Goal: Contribute content

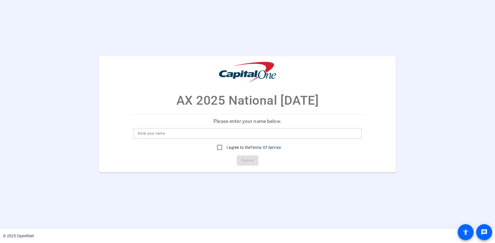
click at [193, 133] on input at bounding box center [248, 133] width 220 height 7
type input "[PERSON_NAME]"
click at [218, 146] on input "I agree to the Terms Of Service" at bounding box center [219, 147] width 11 height 11
checkbox input "true"
click at [246, 159] on span "Continue" at bounding box center [248, 160] width 13 height 9
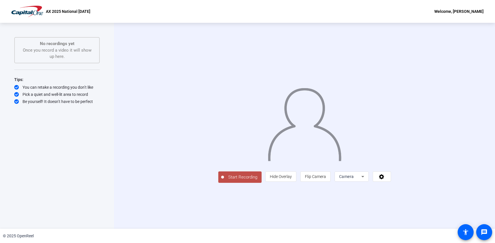
click at [366, 180] on icon at bounding box center [363, 176] width 7 height 7
click at [433, 217] on div at bounding box center [247, 121] width 495 height 243
click at [224, 181] on span "Start Recording" at bounding box center [243, 177] width 38 height 7
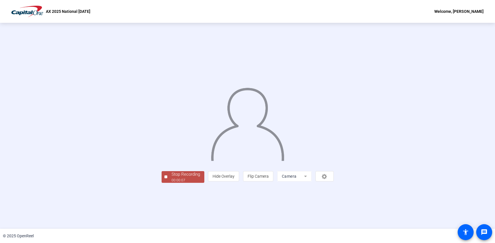
click at [167, 183] on span "Stop Recording 00:00:07" at bounding box center [185, 177] width 37 height 12
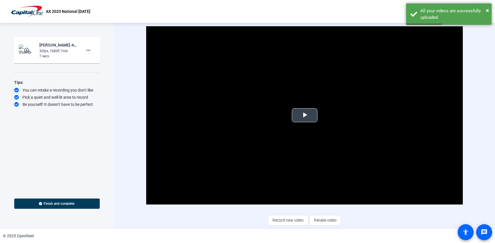
click at [305, 115] on span "Video Player" at bounding box center [305, 115] width 0 height 0
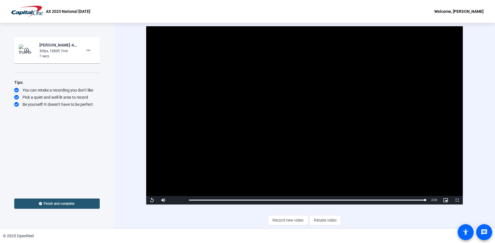
click at [46, 203] on span "Finish and complete" at bounding box center [59, 203] width 31 height 5
